Goal: Find specific fact: Locate a discrete piece of known information

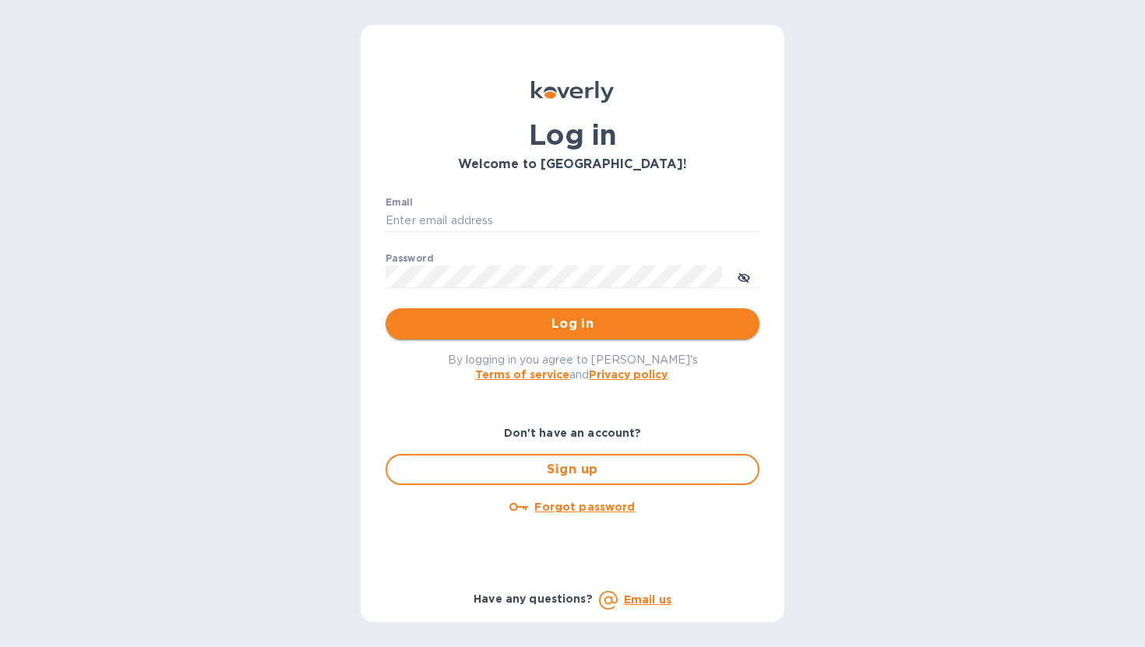
type input "cris@vvwineco.com"
click at [577, 321] on span "Log in" at bounding box center [572, 324] width 349 height 19
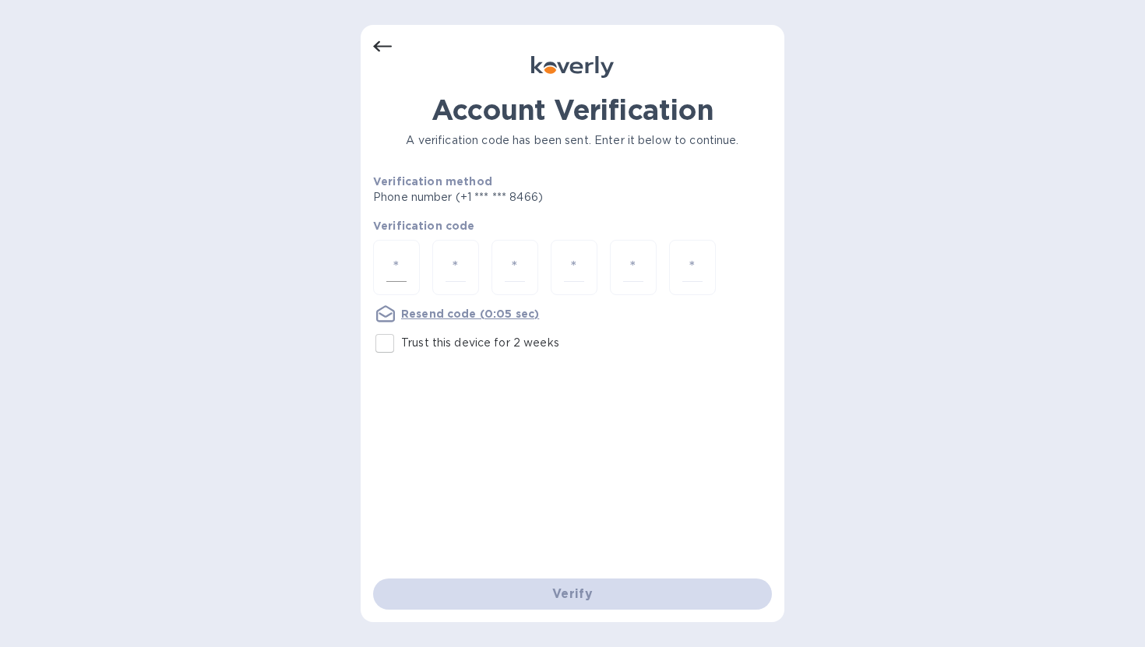
click at [413, 273] on div at bounding box center [396, 267] width 47 height 55
type input "9"
type input "3"
type input "7"
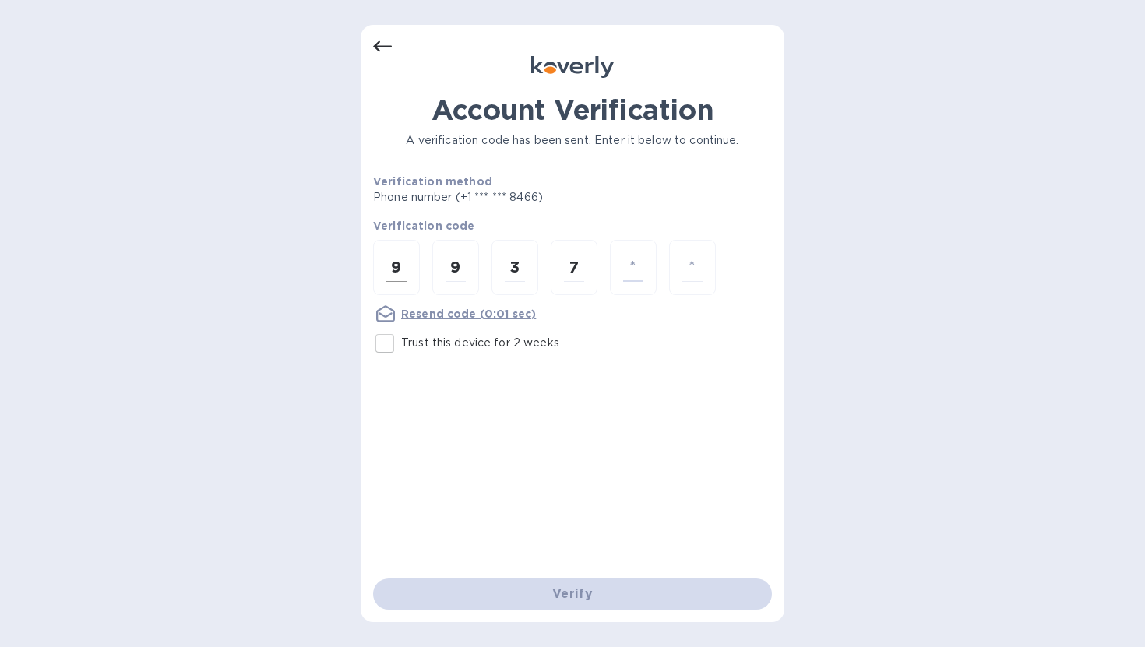
type input "9"
type input "8"
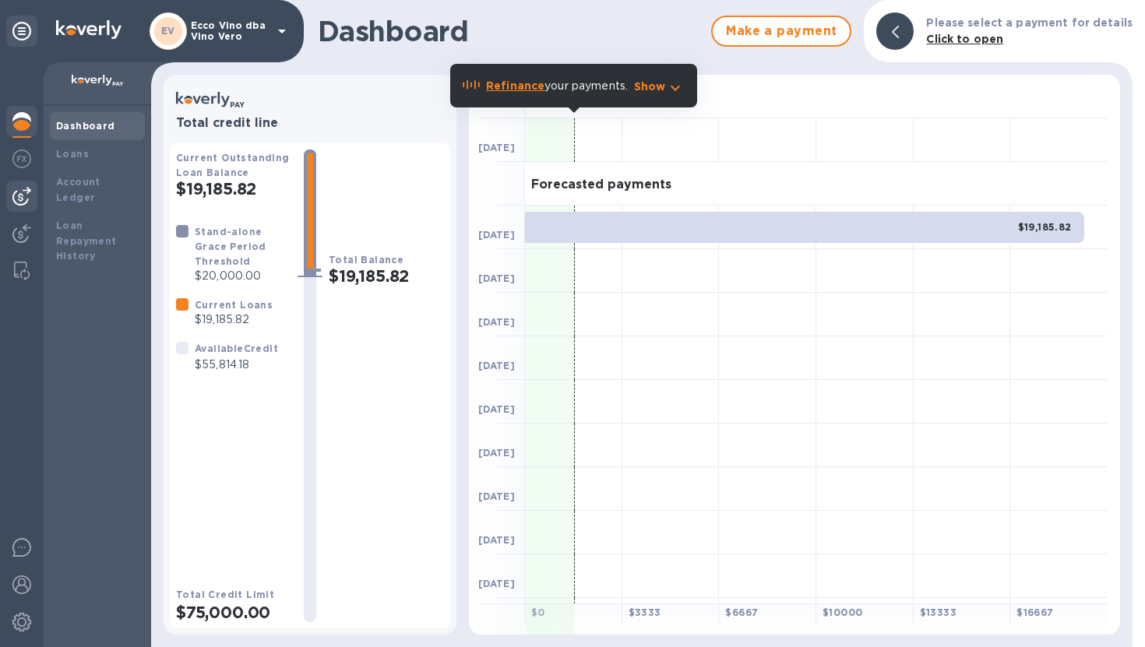
click at [26, 193] on img at bounding box center [21, 196] width 19 height 19
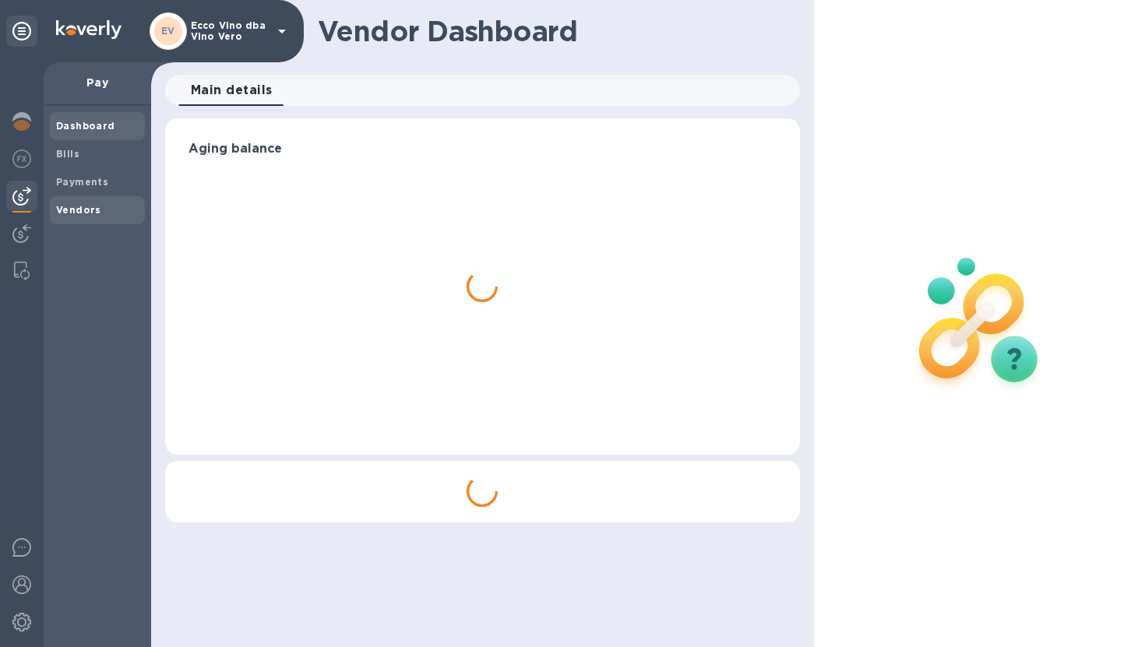
click at [83, 212] on b "Vendors" at bounding box center [78, 210] width 45 height 12
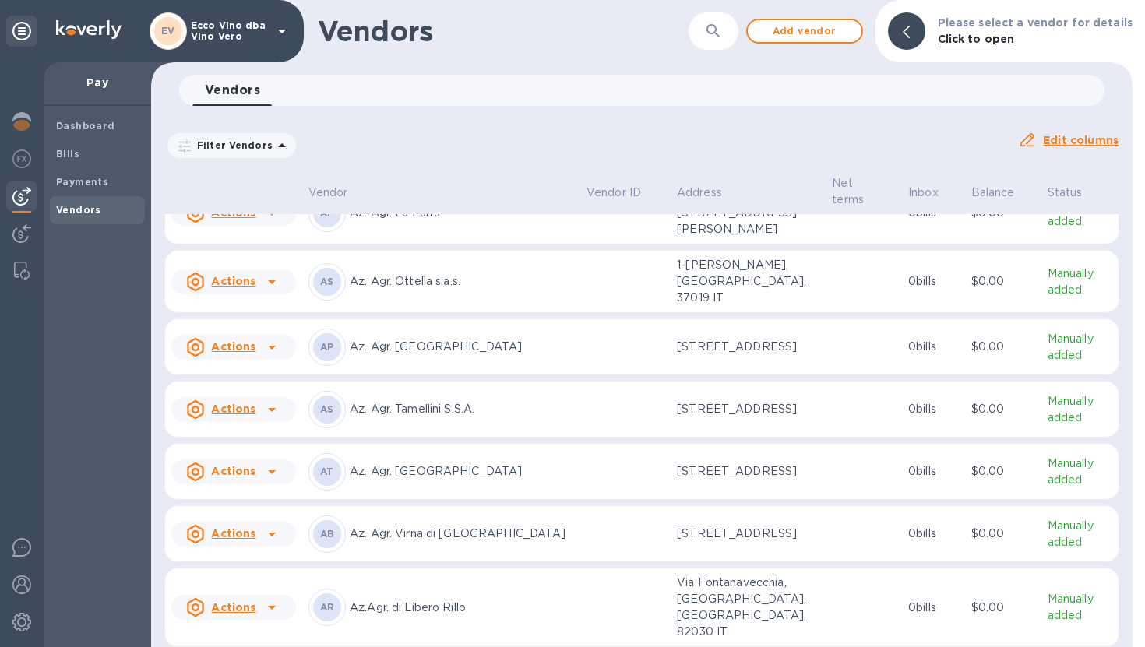
scroll to position [160, 0]
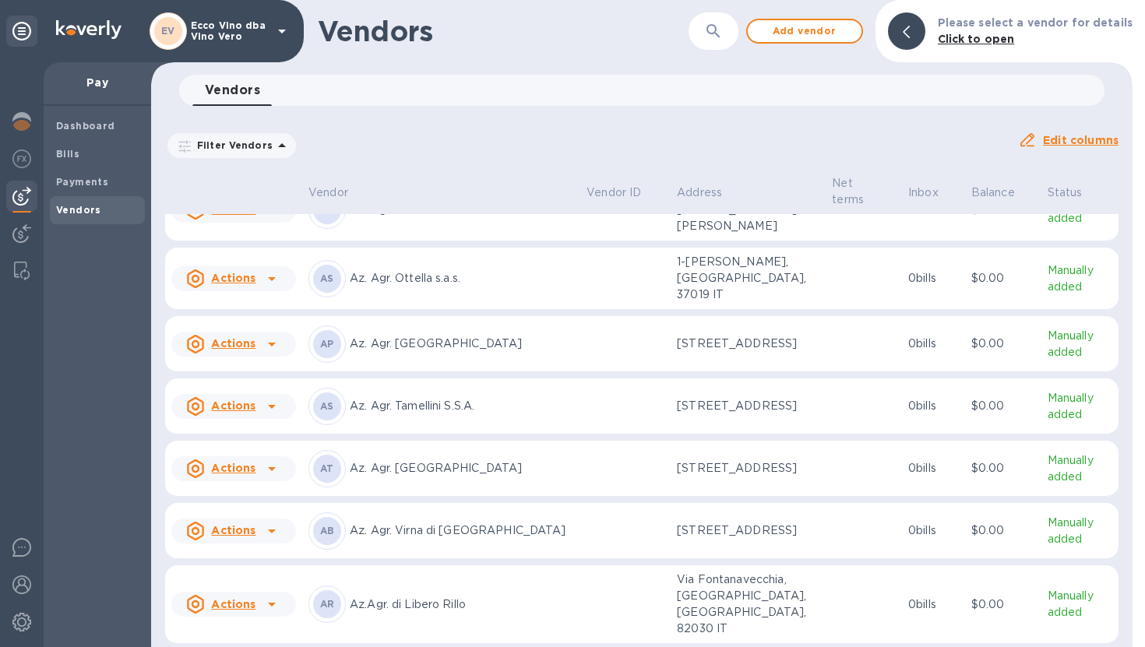
click at [599, 275] on td at bounding box center [625, 279] width 90 height 62
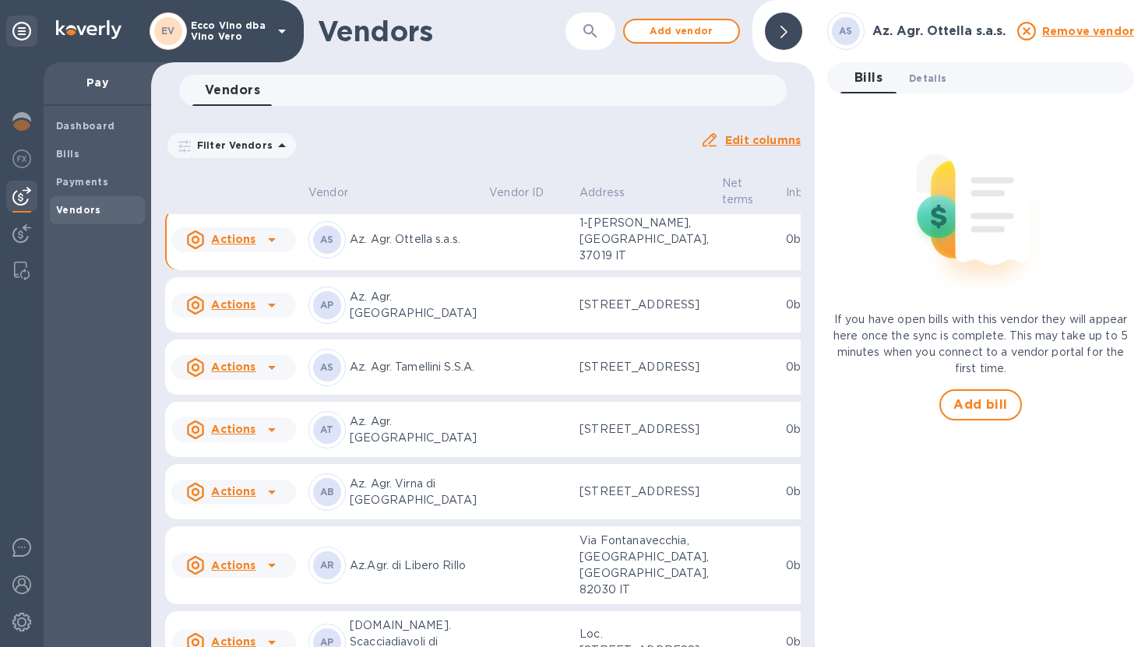
click at [926, 78] on span "Details 0" at bounding box center [927, 78] width 37 height 16
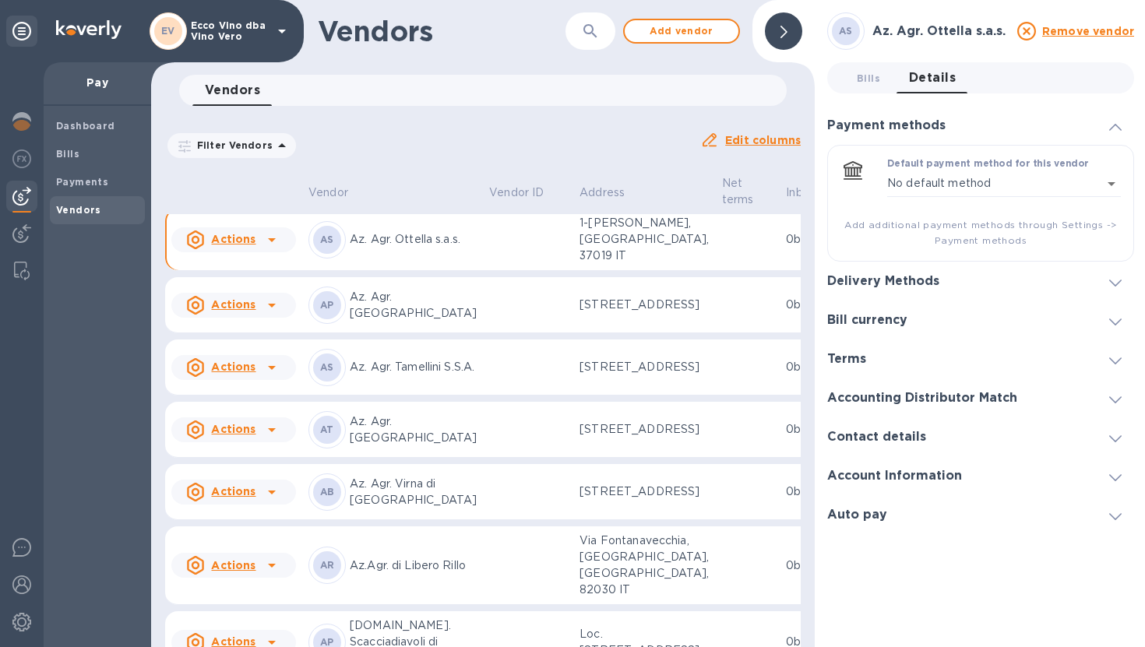
click at [1113, 280] on icon at bounding box center [1115, 283] width 12 height 7
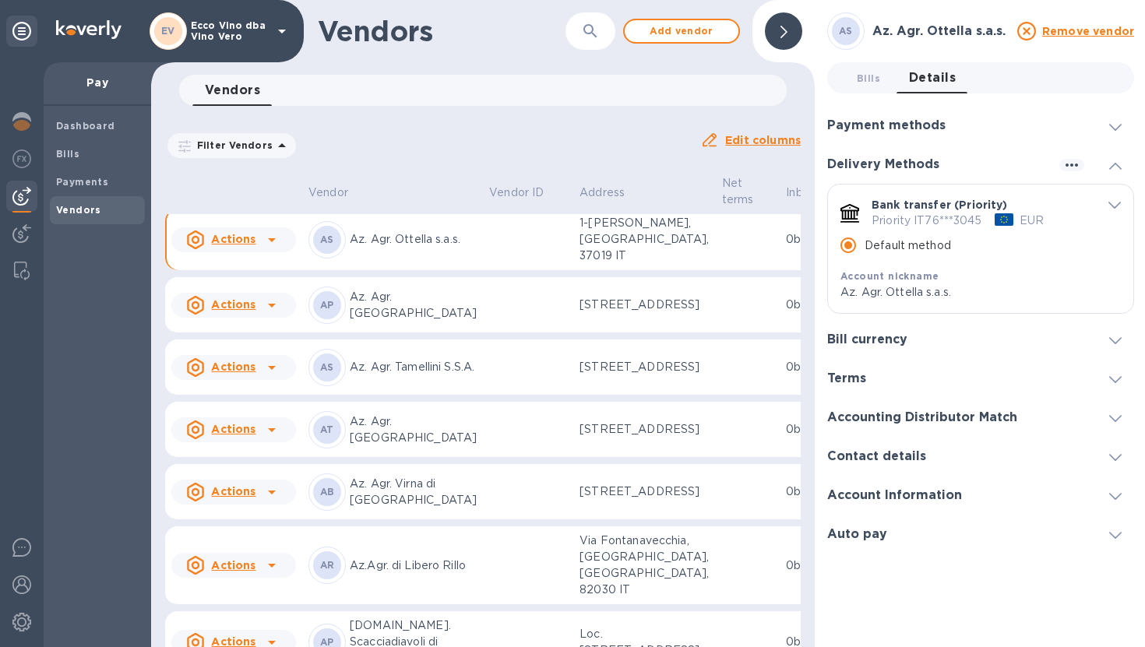
click at [1110, 203] on icon "default-method" at bounding box center [1115, 206] width 12 height 7
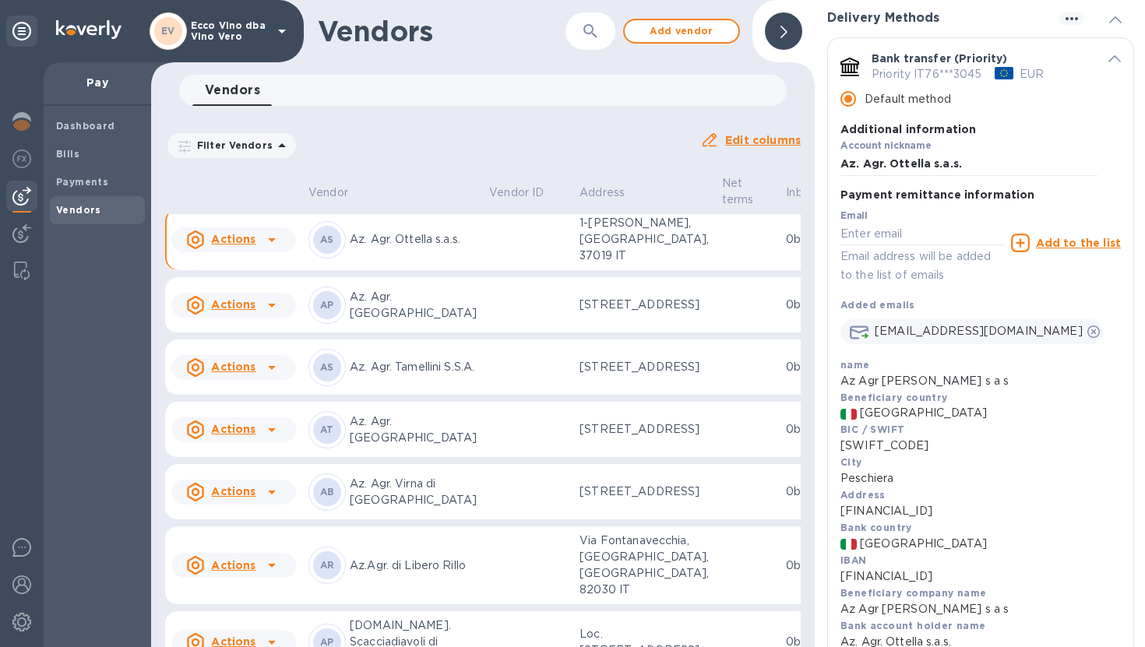
scroll to position [150, 0]
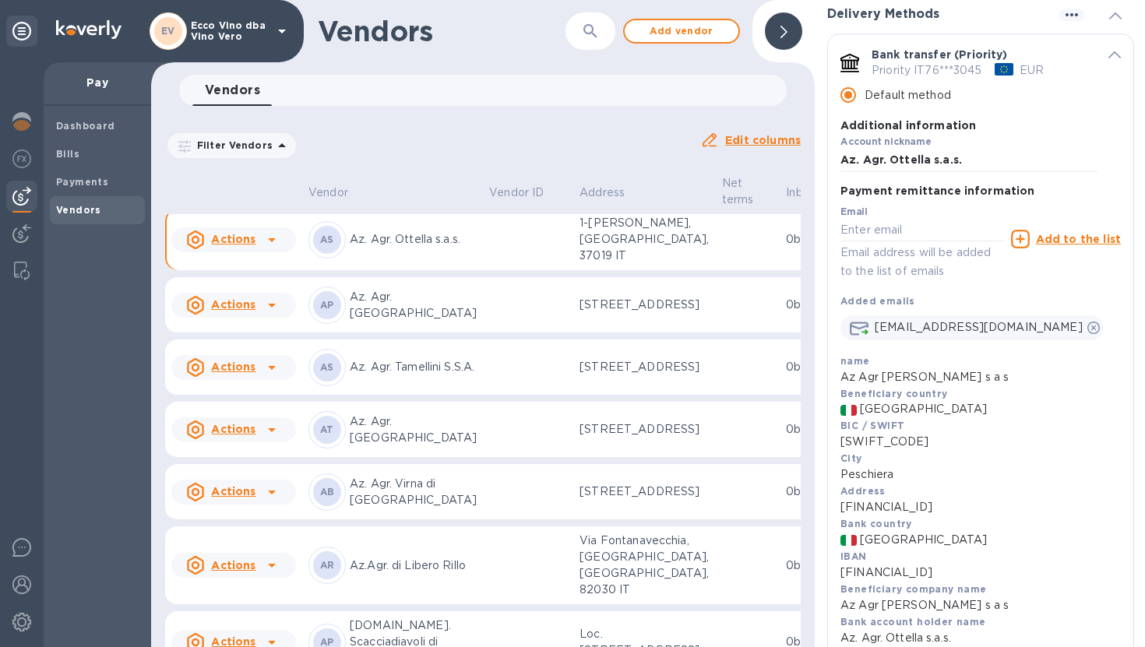
drag, startPoint x: 840, startPoint y: 510, endPoint x: 1031, endPoint y: 506, distance: 191.7
click at [1031, 506] on p "[FINANCIAL_ID]" at bounding box center [981, 507] width 280 height 16
copy p "[FINANCIAL_ID]"
